Goal: Find specific page/section: Find specific page/section

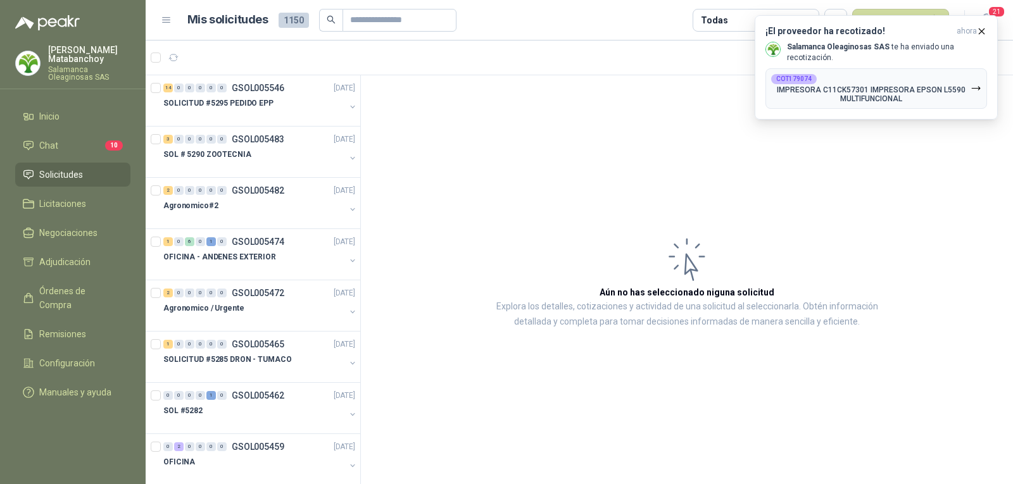
click at [752, 172] on article "Aún no has seleccionado niguna solicitud Explora los detalles, cotizaciones y a…" at bounding box center [687, 281] width 652 height 413
click at [983, 32] on icon "button" at bounding box center [981, 30] width 5 height 5
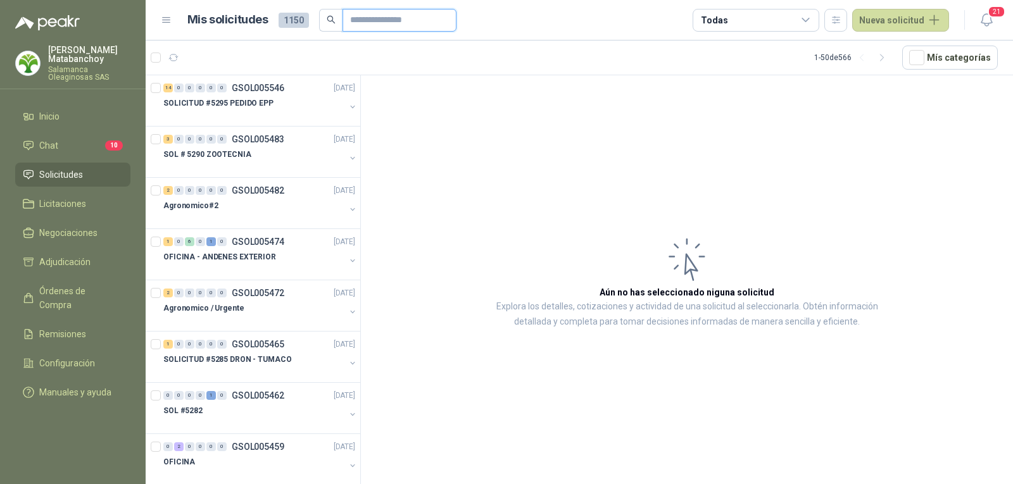
click at [393, 12] on input "text" at bounding box center [394, 20] width 89 height 22
type input "*****"
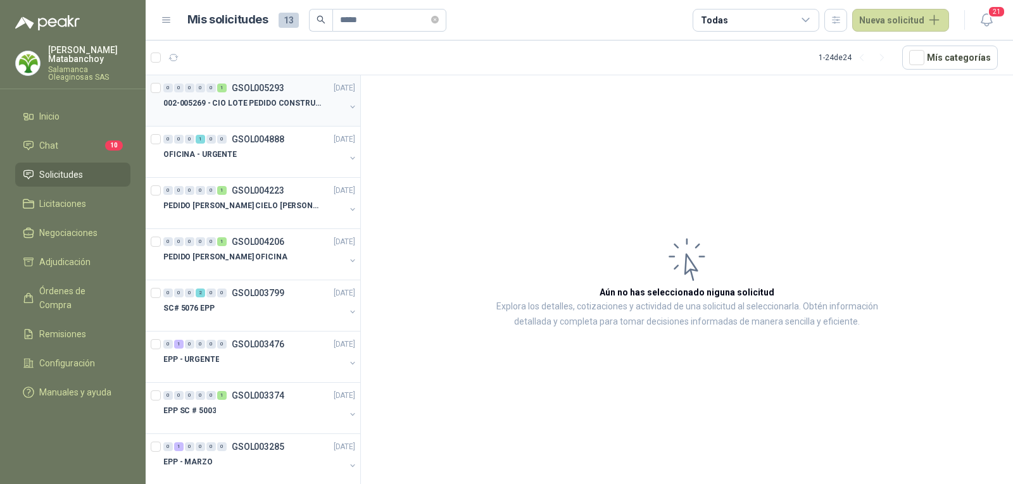
click at [268, 103] on p "002-005269 - CIO LOTE PEDIDO CONSTRUCCION" at bounding box center [242, 104] width 158 height 12
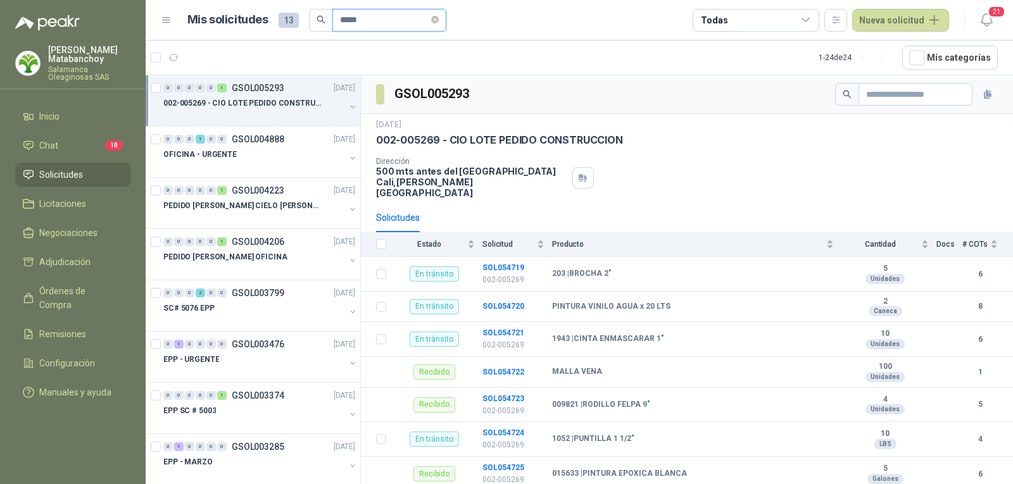
click at [429, 19] on input "*****" at bounding box center [384, 20] width 89 height 22
click at [439, 21] on icon "close-circle" at bounding box center [435, 20] width 8 height 8
click at [546, 132] on div "3 sept, 2025 002-005269 - CIO LOTE PEDIDO CONSTRUCCION" at bounding box center [687, 133] width 622 height 28
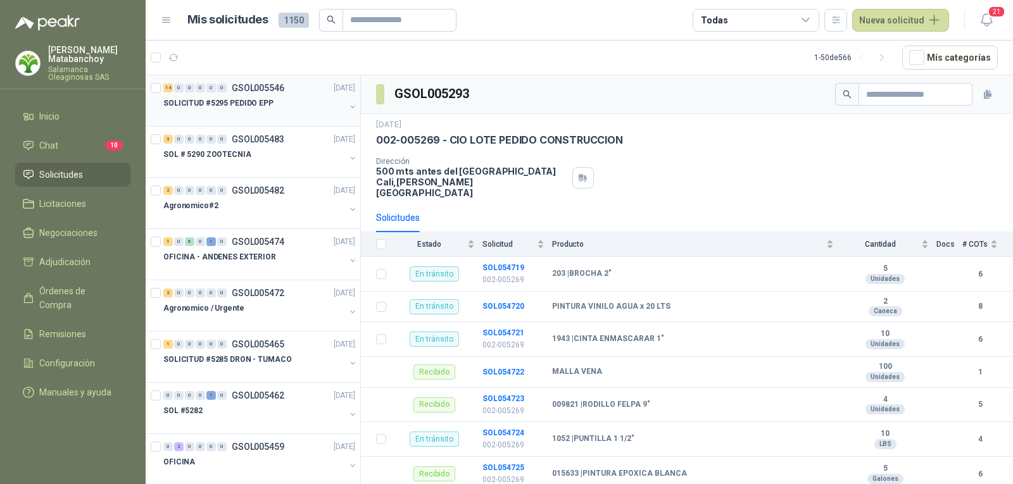
click at [232, 110] on div "SOLICITUD #5295 PEDIDO EPP" at bounding box center [254, 103] width 182 height 15
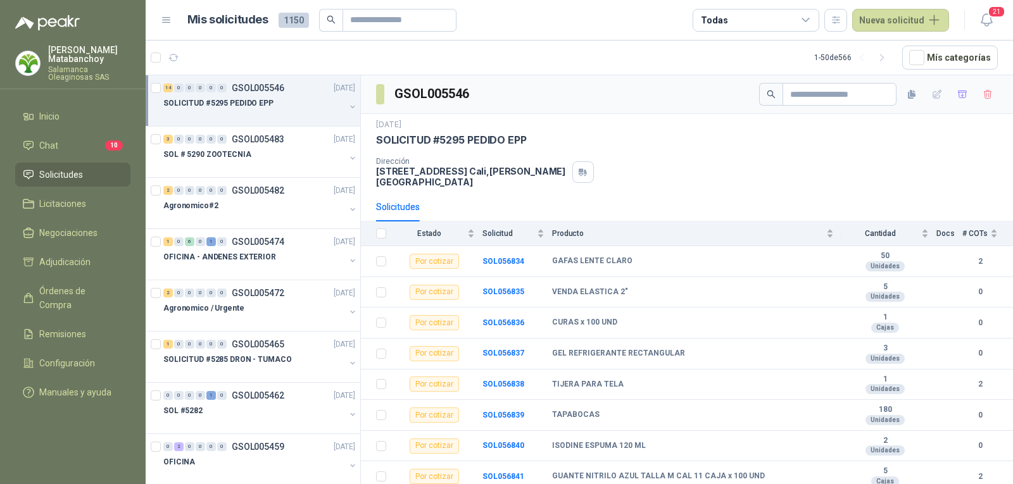
click at [107, 175] on li "Solicitudes" at bounding box center [73, 175] width 100 height 14
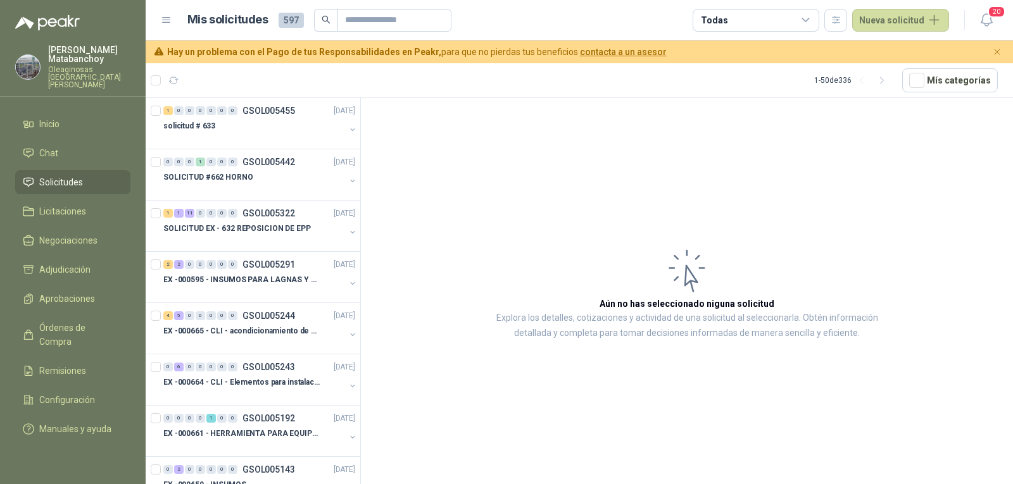
click at [74, 65] on div "Tatiana Matabanchoy Oleaginosas San Fernando" at bounding box center [89, 67] width 82 height 43
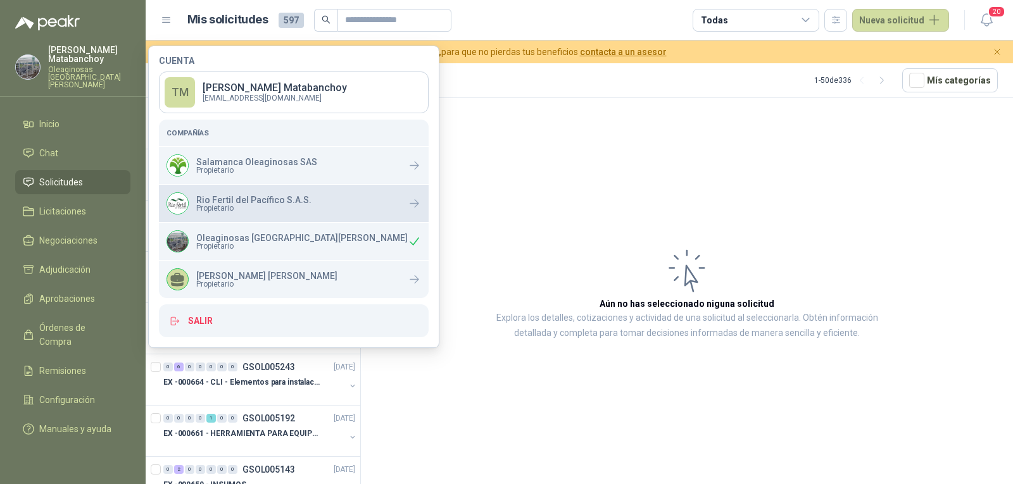
click at [228, 213] on div "Rio Fertil del Pacífico S.A.S. Propietario" at bounding box center [239, 203] width 145 height 22
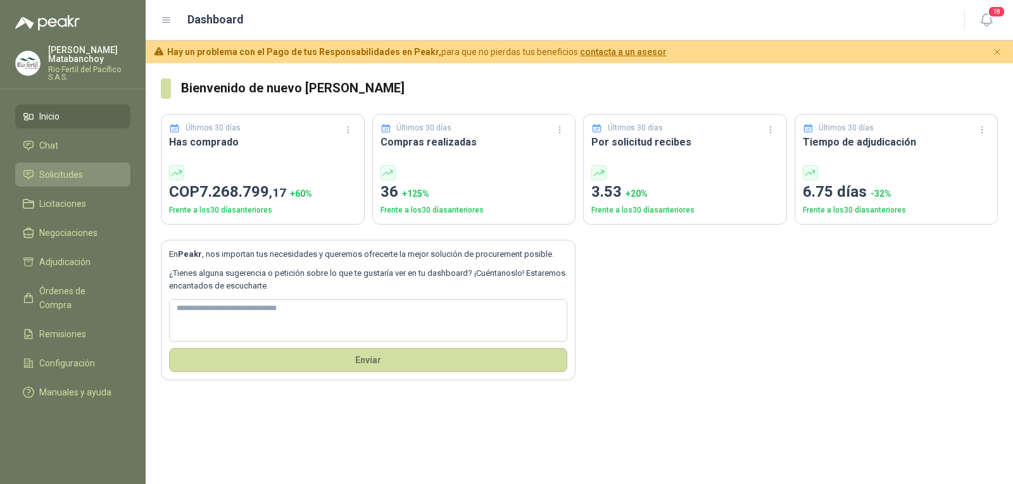
click at [68, 182] on link "Solicitudes" at bounding box center [72, 175] width 115 height 24
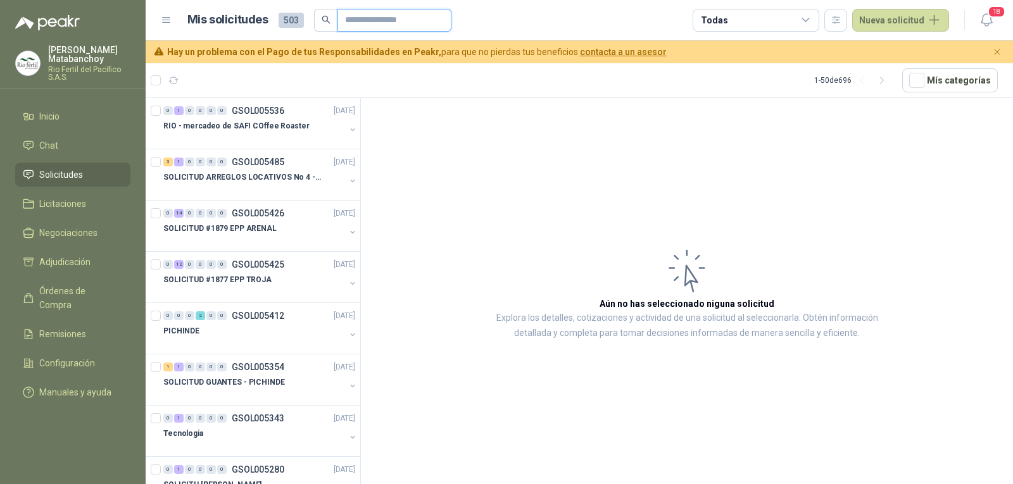
click at [350, 25] on input "text" at bounding box center [389, 20] width 89 height 22
